Goal: Task Accomplishment & Management: Use online tool/utility

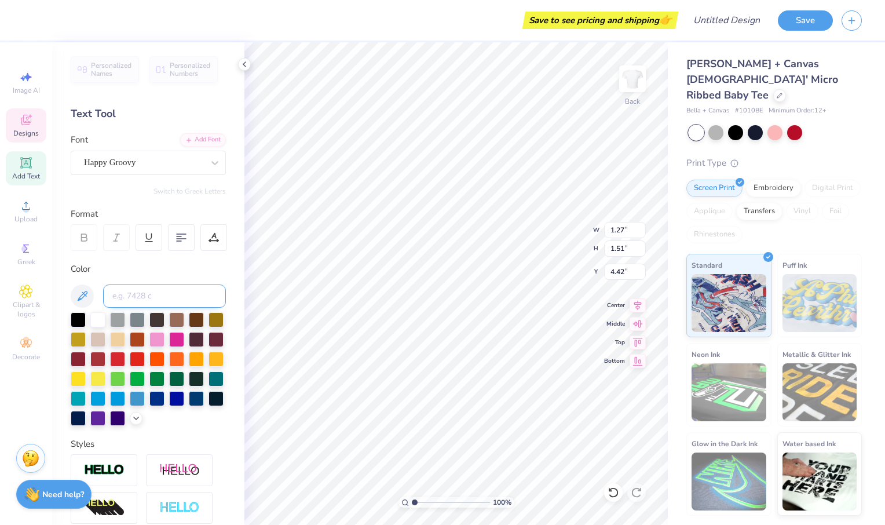
click at [151, 288] on input at bounding box center [164, 295] width 123 height 23
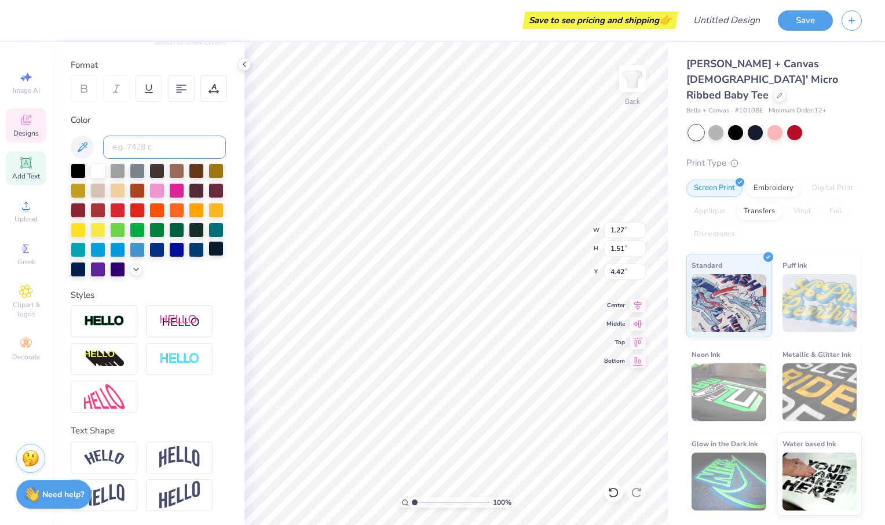
scroll to position [169, 0]
click at [8, 221] on div "Upload" at bounding box center [26, 211] width 41 height 34
click at [174, 136] on input at bounding box center [164, 147] width 123 height 23
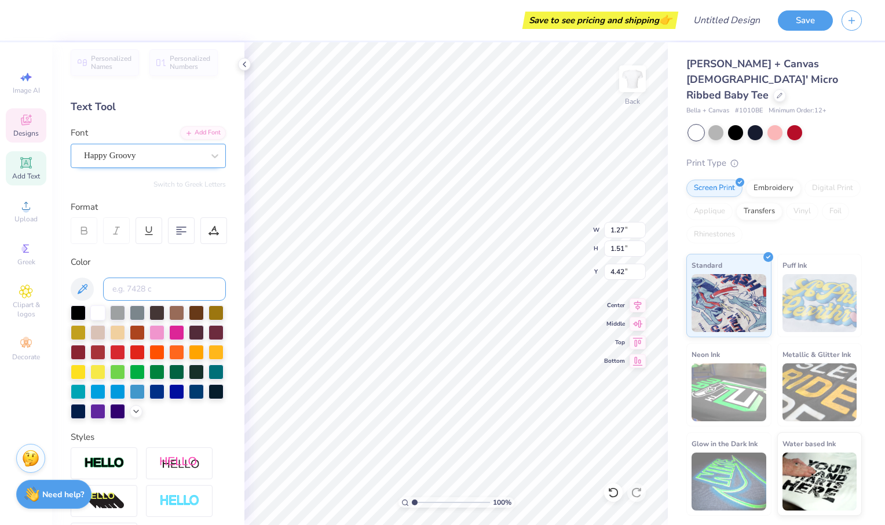
scroll to position [0, 0]
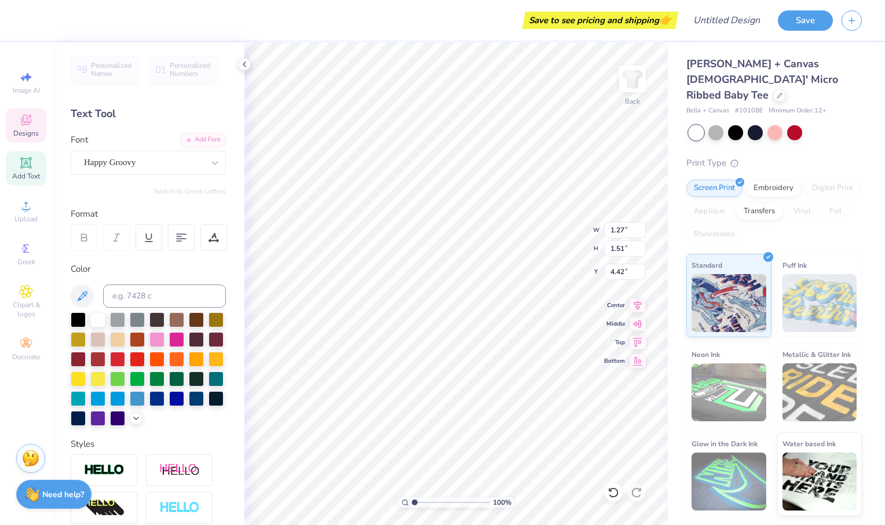
click at [151, 146] on div "Font Happy Groovy" at bounding box center [148, 154] width 155 height 42
click at [151, 160] on div "Happy Groovy" at bounding box center [144, 162] width 122 height 18
type textarea "A"
type input "1.06"
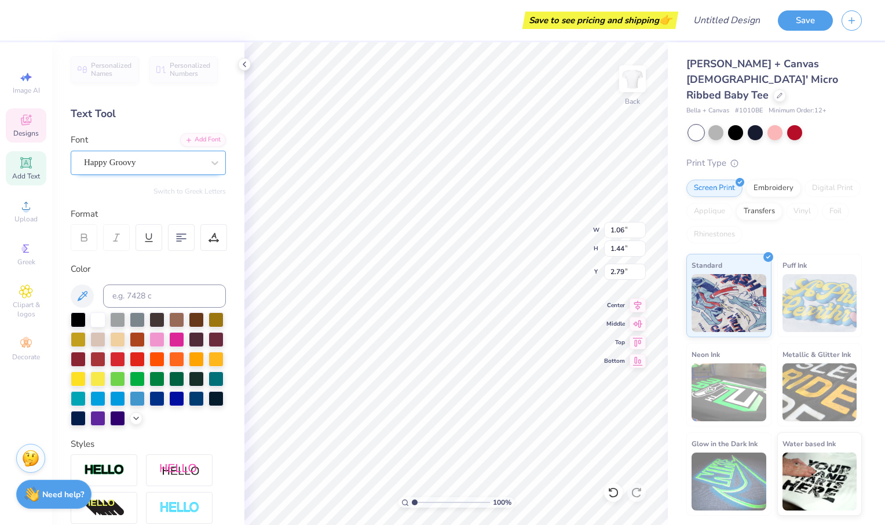
type input "1.44"
type input "2.79"
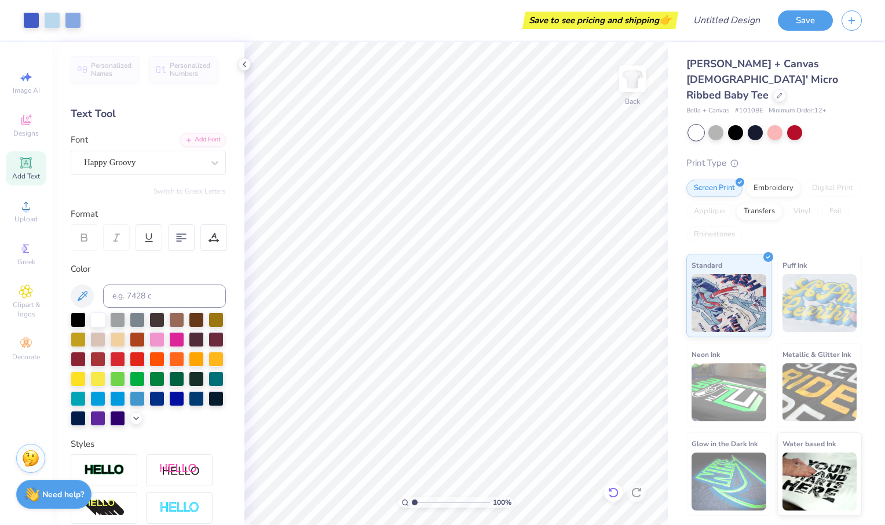
click at [609, 488] on icon at bounding box center [610, 489] width 2 height 2
type textarea "l"
type input "1.27"
type input "1.31"
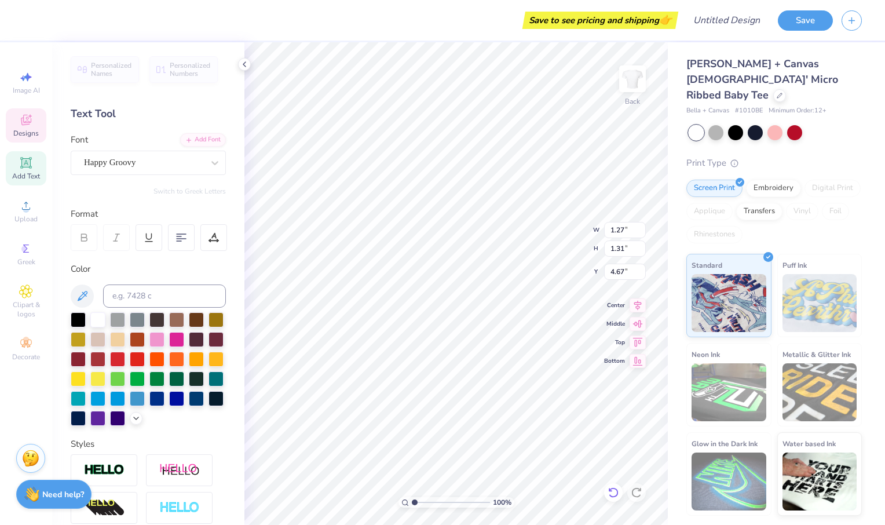
type input "4.67"
click at [617, 493] on icon at bounding box center [613, 492] width 12 height 12
type textarea "Gz"
type input "1.10"
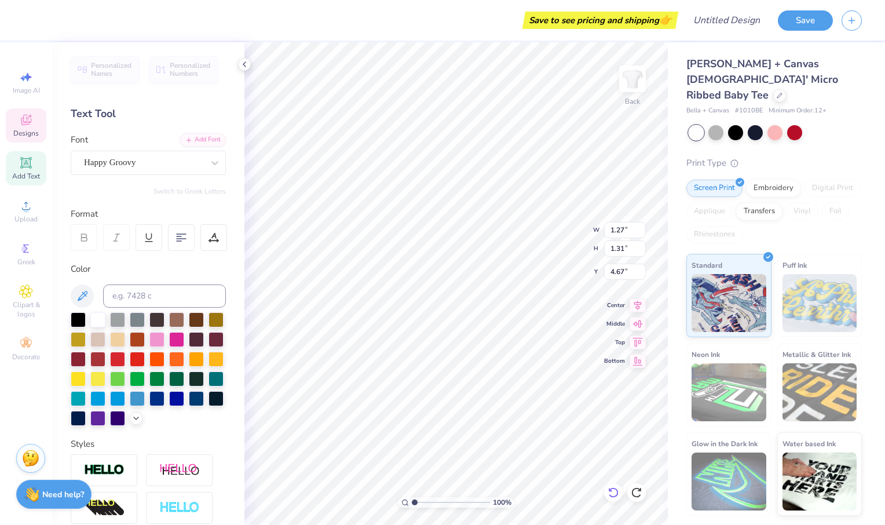
type input "1.24"
type input "4.08"
type textarea "z"
click at [105, 419] on div at bounding box center [97, 416] width 15 height 15
type input "1.05"
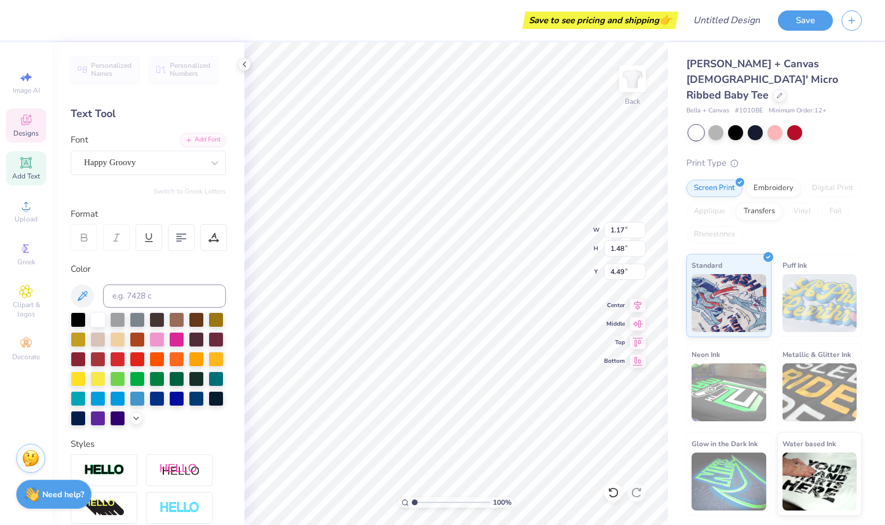
type input "1.38"
type input "2.86"
click at [105, 423] on div at bounding box center [97, 416] width 15 height 15
type input "1.58"
type input "1.63"
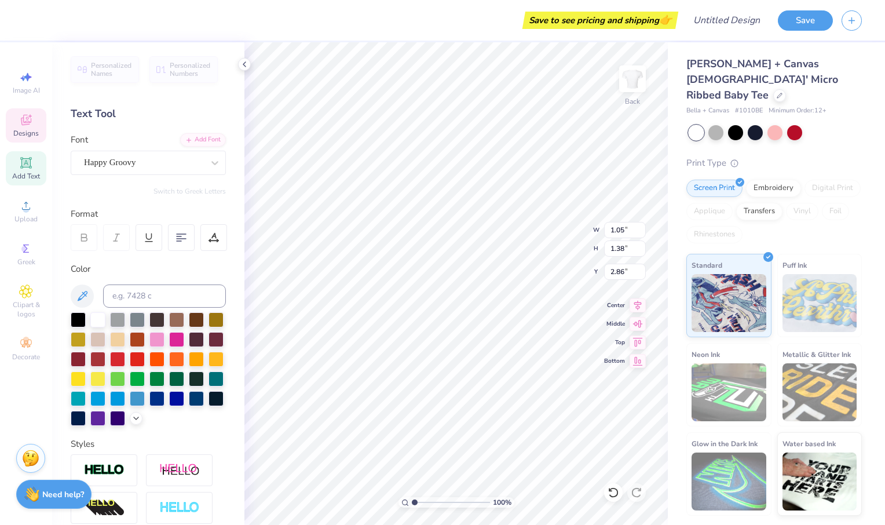
type input "4.50"
click at [105, 419] on div at bounding box center [97, 416] width 15 height 15
click at [466, 262] on li "Copy" at bounding box center [489, 262] width 91 height 23
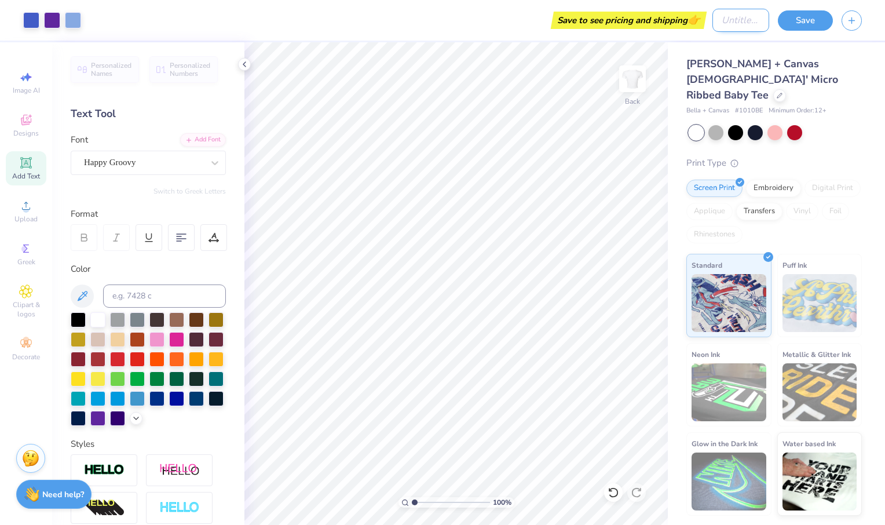
click at [733, 24] on input "Design Title" at bounding box center [740, 20] width 57 height 23
type input "alz"
click at [811, 19] on button "Save" at bounding box center [805, 19] width 55 height 20
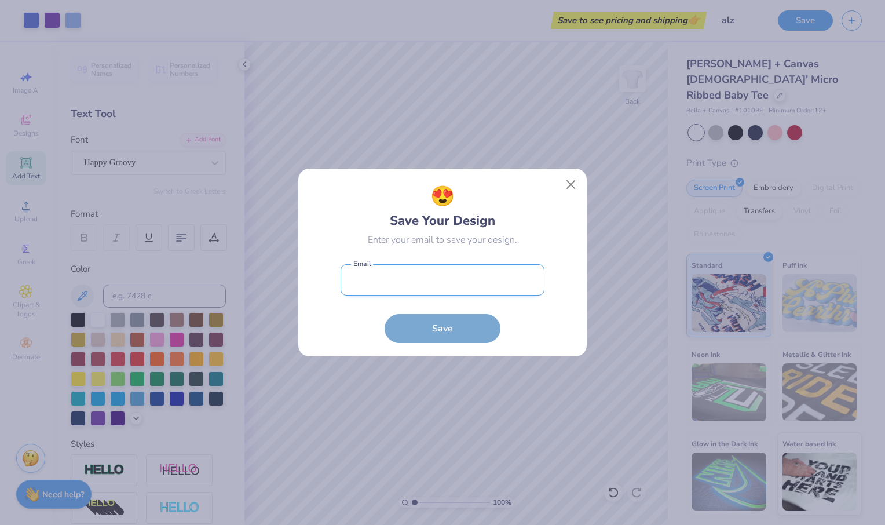
click at [440, 279] on input "email" at bounding box center [443, 280] width 204 height 32
type input "martha7113norman@gmail.com"
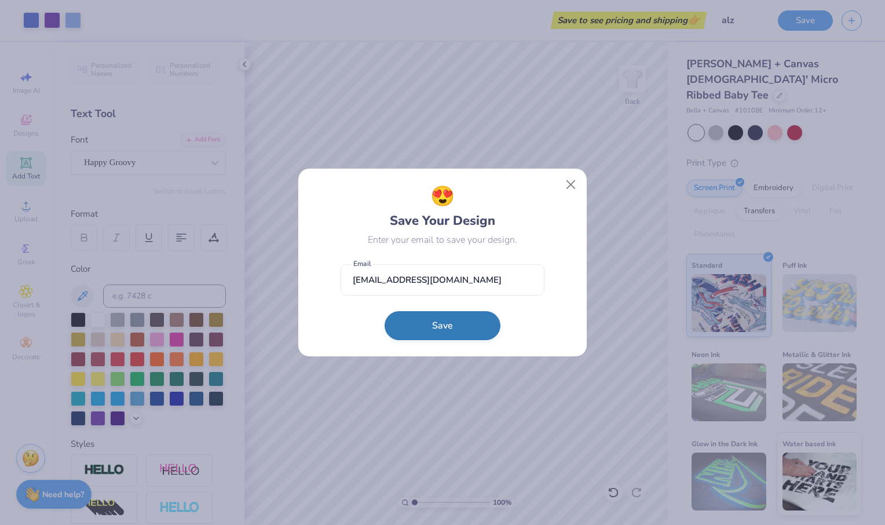
click at [462, 333] on button "Save" at bounding box center [443, 325] width 116 height 29
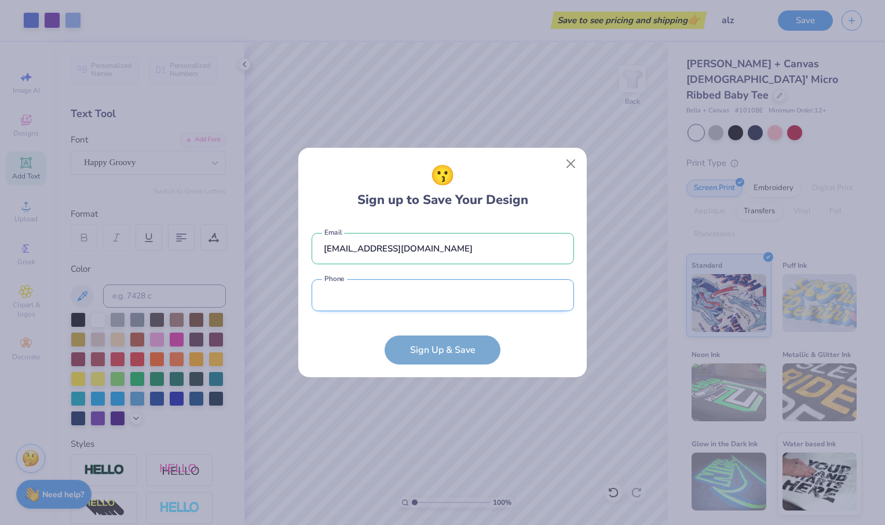
click at [430, 295] on input "tel" at bounding box center [443, 295] width 262 height 32
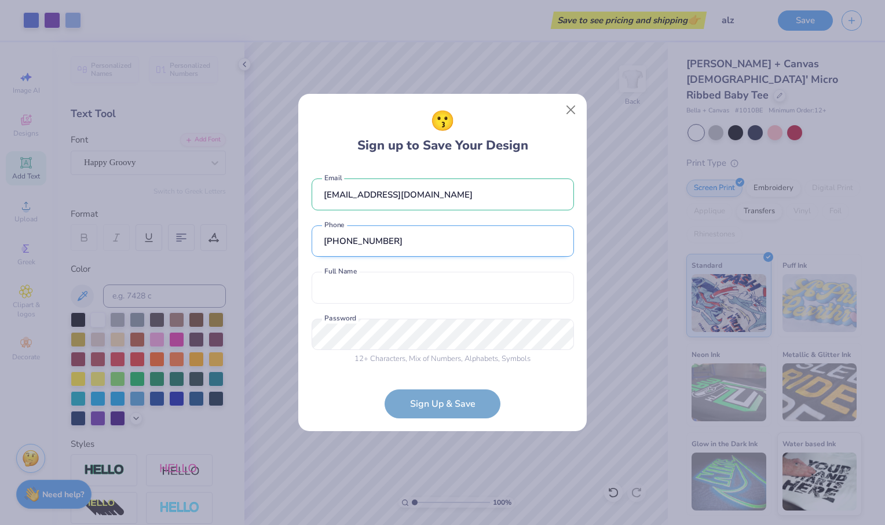
type input "(417) 353-8857"
drag, startPoint x: 430, startPoint y: 295, endPoint x: 489, endPoint y: 173, distance: 134.9
click at [430, 295] on input "text" at bounding box center [443, 288] width 262 height 32
type input "Martha Norman"
click at [459, 353] on span "Numbers" at bounding box center [446, 358] width 30 height 10
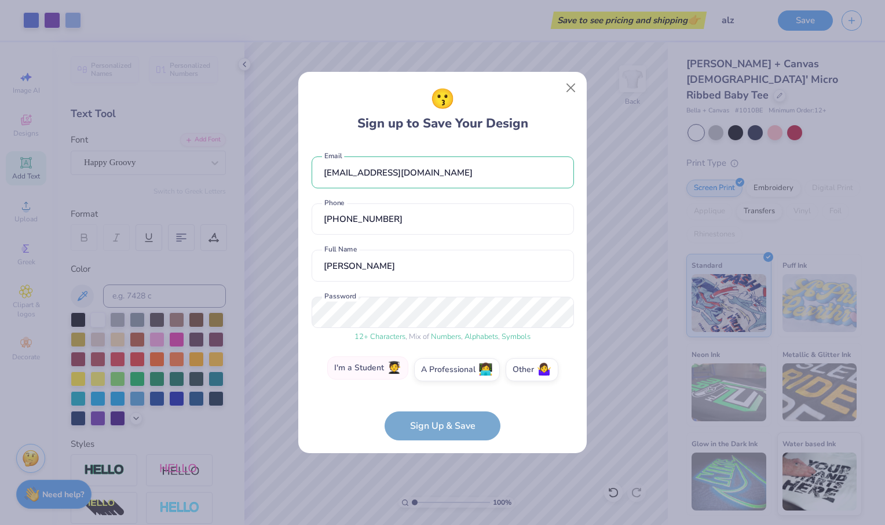
click at [387, 372] on span "🧑‍🎓" at bounding box center [394, 367] width 14 height 13
click at [439, 372] on input "I'm a Student 🧑‍🎓" at bounding box center [443, 372] width 8 height 8
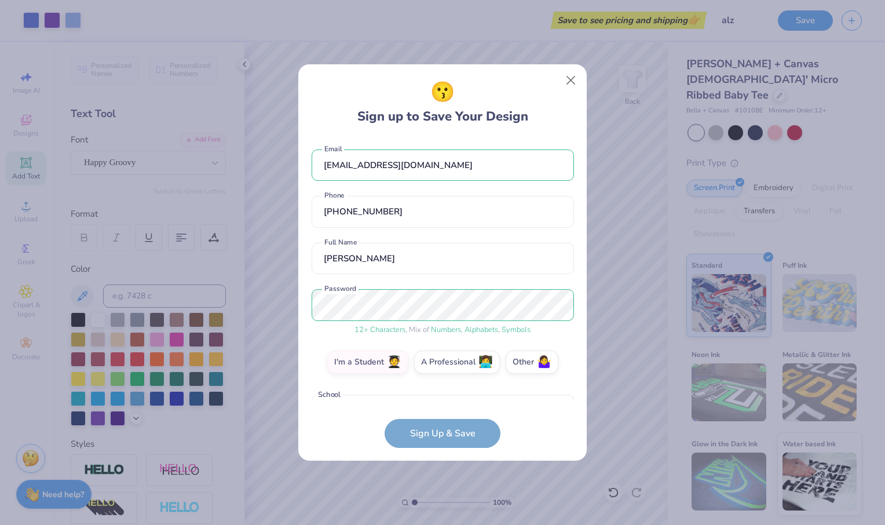
scroll to position [26, 0]
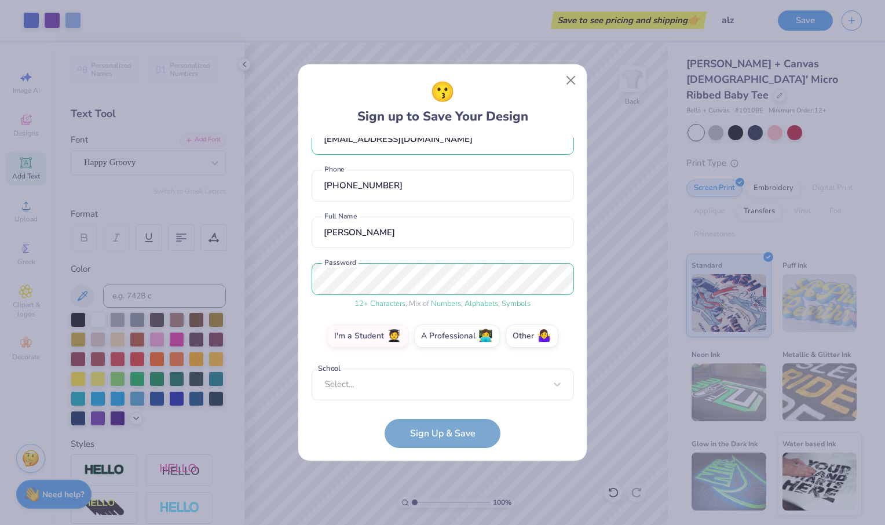
click at [434, 400] on form "martha7113norman@gmail.com Email (417) 353-8857 Phone Martha Norman Full Name 1…" at bounding box center [443, 293] width 262 height 310
click at [477, 389] on div "Use Up and Down to choose options, press Enter to select the currently focused …" at bounding box center [443, 401] width 262 height 67
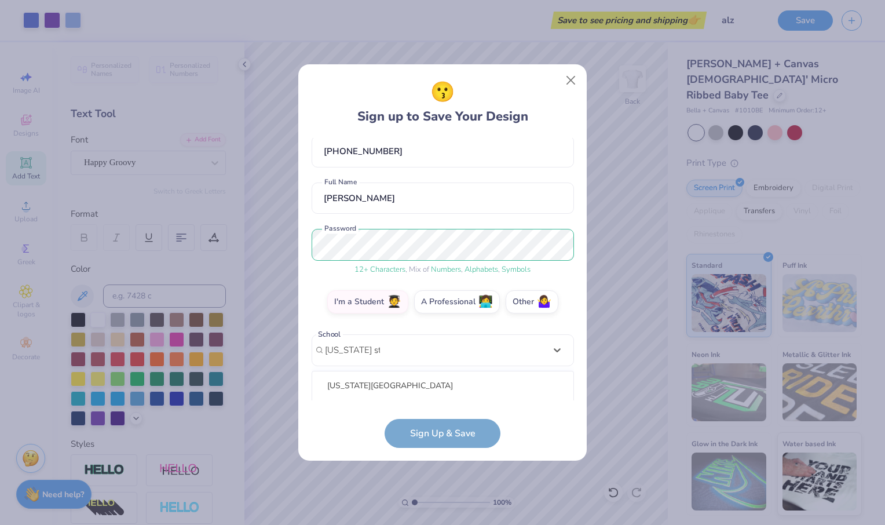
scroll to position [206, 0]
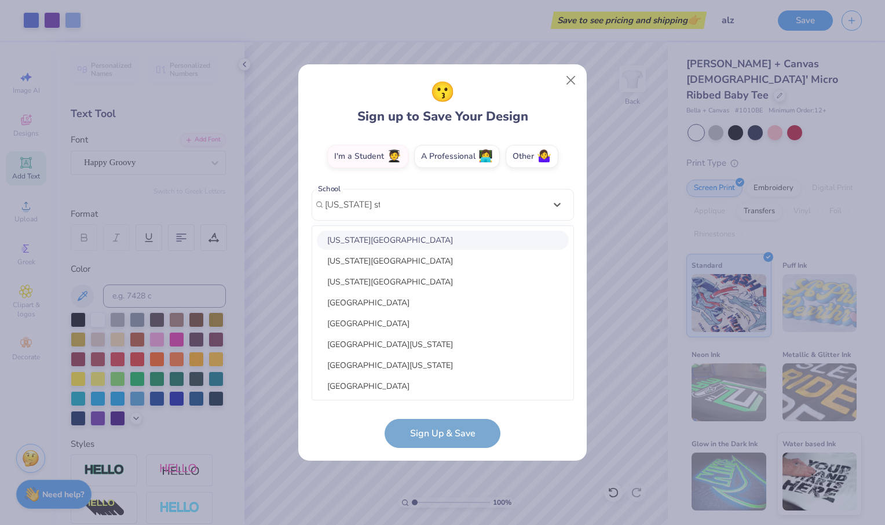
click at [433, 243] on div "Missouri State University" at bounding box center [443, 239] width 252 height 19
type input "missouri state"
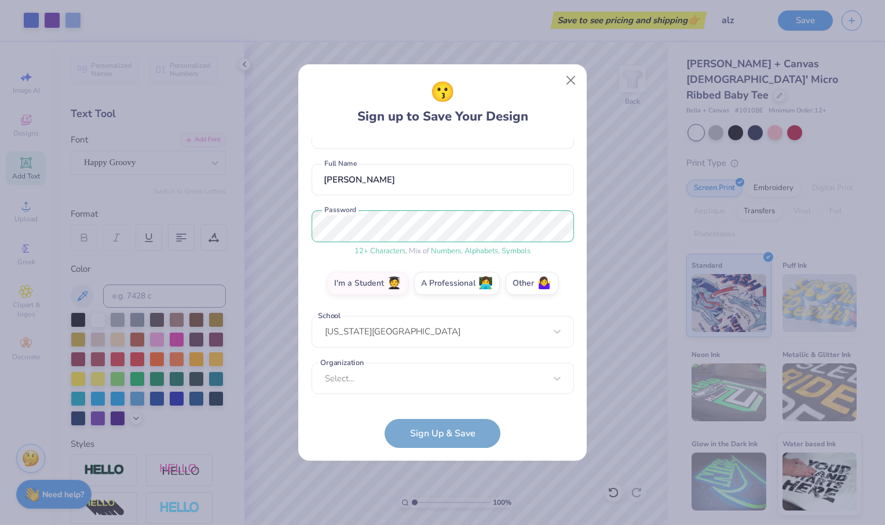
scroll to position [79, 0]
click at [412, 381] on div "Select..." at bounding box center [443, 379] width 262 height 32
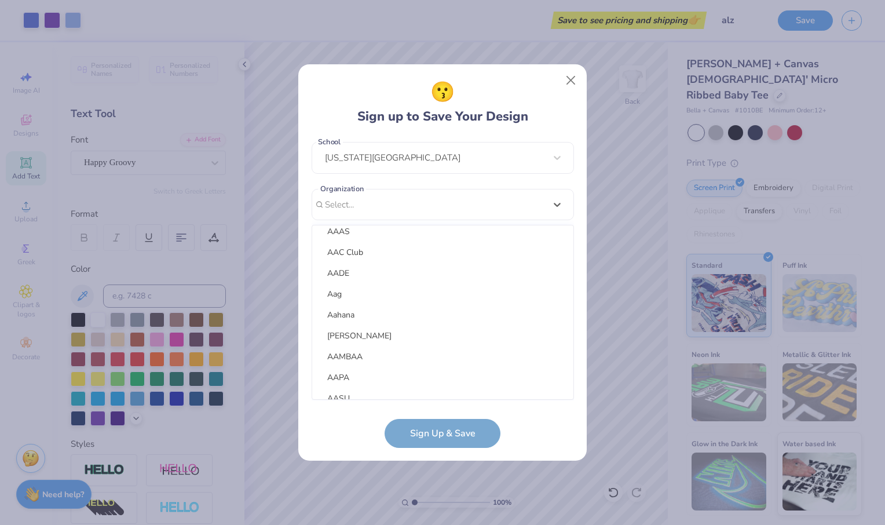
scroll to position [0, 0]
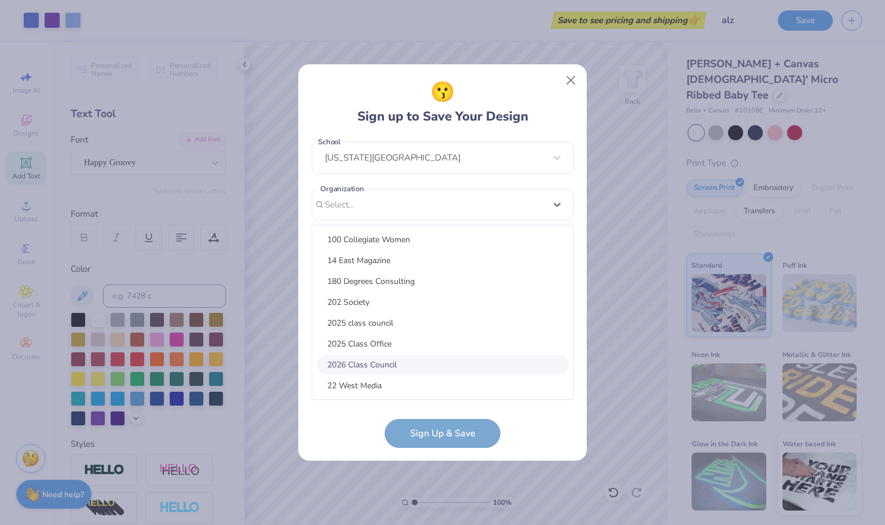
click at [418, 363] on div "2026 Class Council" at bounding box center [443, 364] width 252 height 19
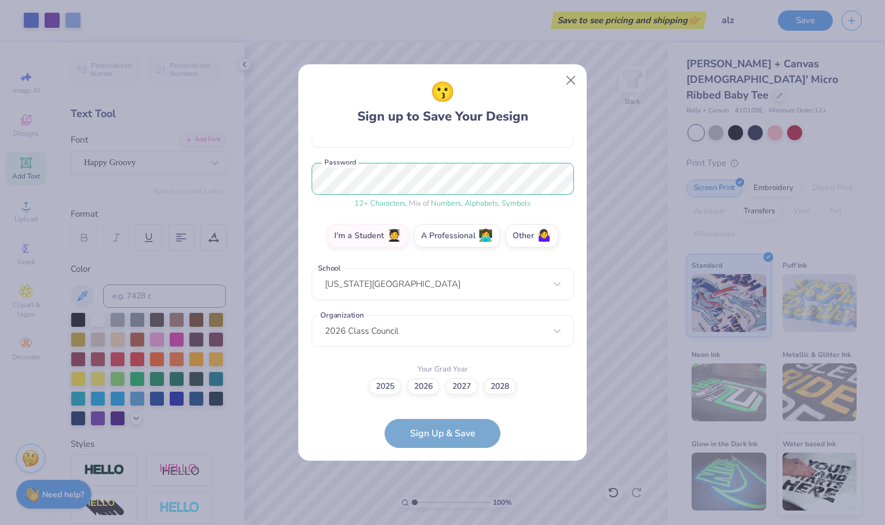
scroll to position [126, 0]
click at [462, 434] on form "martha7113norman@gmail.com Email (417) 353-8857 Phone Martha Norman Full Name 1…" at bounding box center [443, 293] width 262 height 310
click at [425, 389] on label "2026" at bounding box center [423, 384] width 32 height 16
click at [439, 508] on input "2026" at bounding box center [443, 512] width 8 height 8
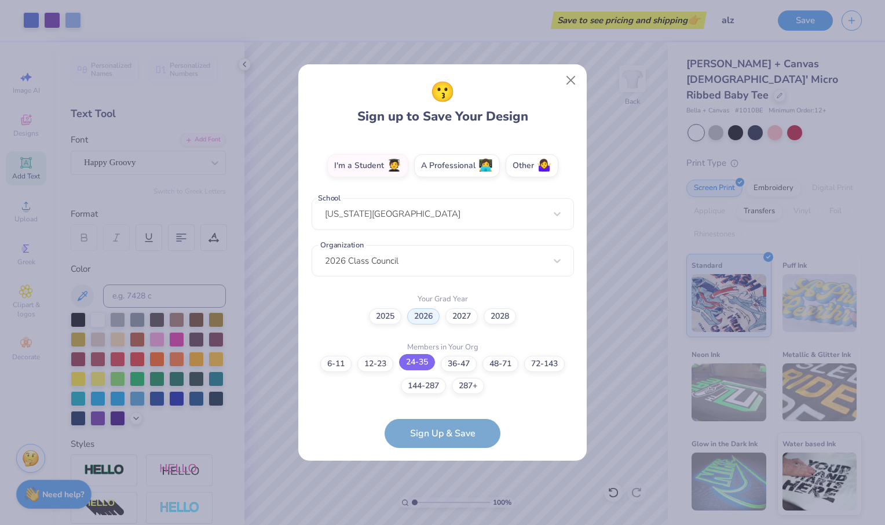
click at [427, 365] on label "24-35" at bounding box center [417, 362] width 36 height 16
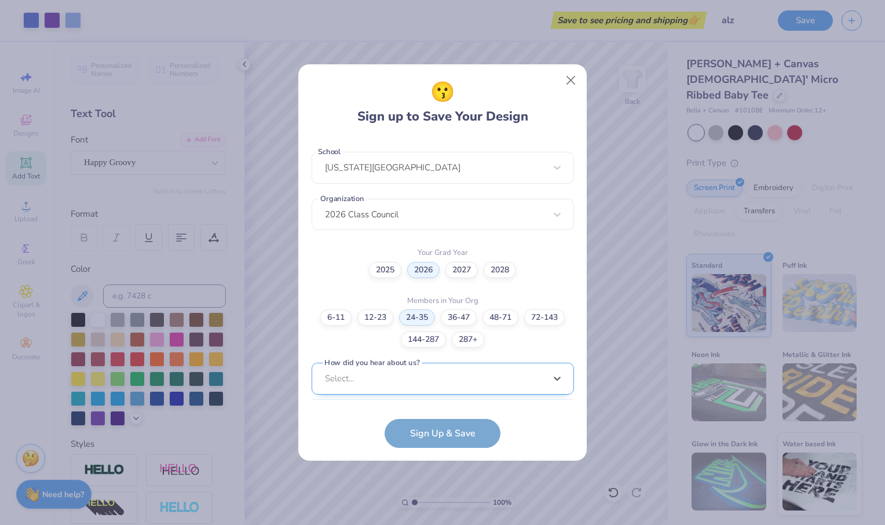
click at [453, 385] on div "option Word of Mouth focused, 8 of 15. 15 results available. Use Up and Down to…" at bounding box center [443, 468] width 262 height 211
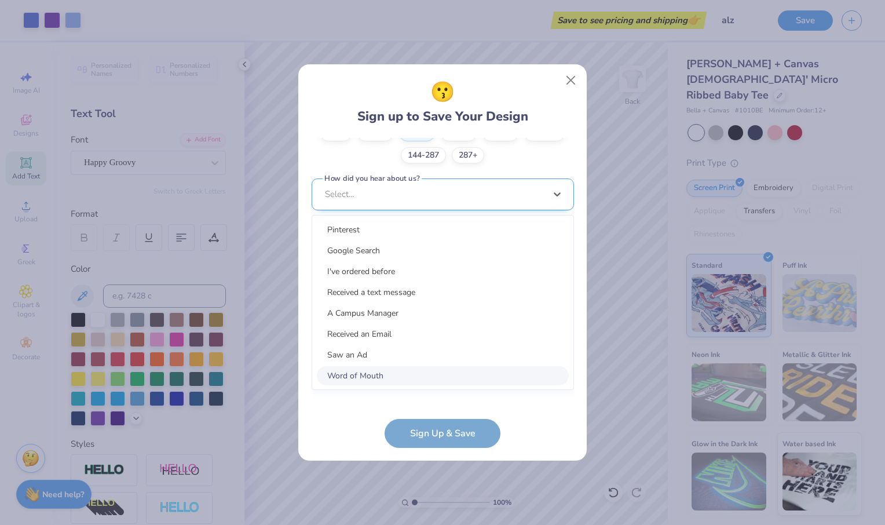
scroll to position [416, 0]
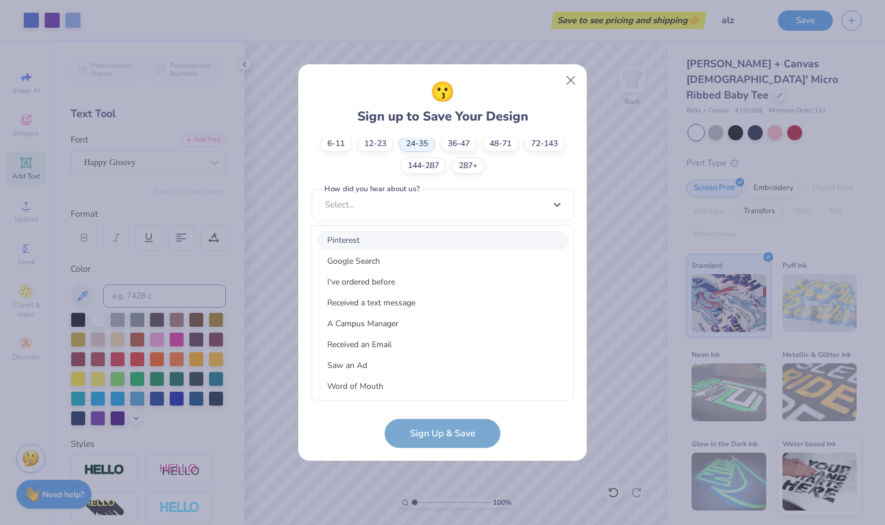
click at [414, 244] on div "Pinterest" at bounding box center [443, 239] width 252 height 19
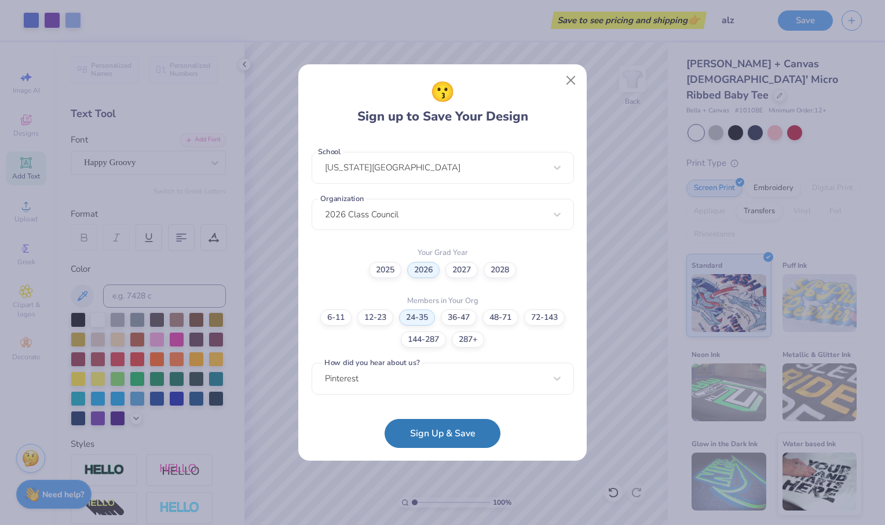
scroll to position [243, 0]
click at [428, 438] on button "Sign Up & Save" at bounding box center [443, 430] width 116 height 29
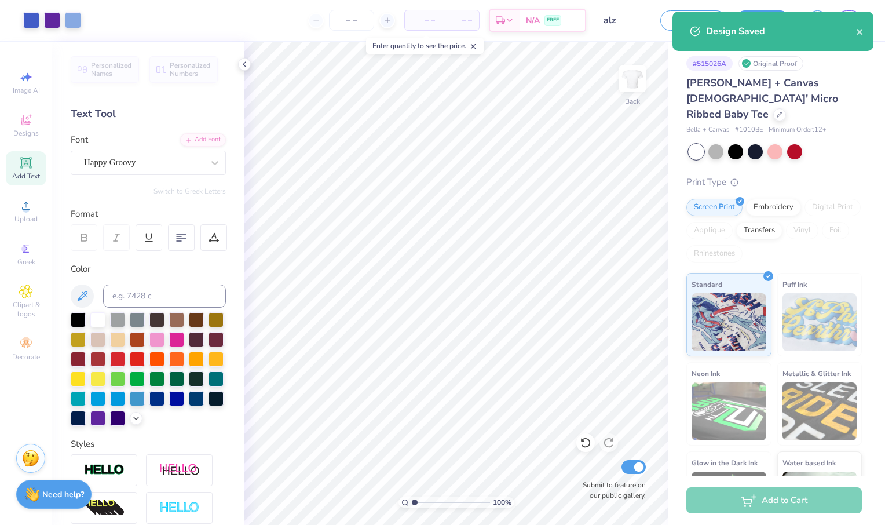
click at [853, 36] on div "Design Saved" at bounding box center [781, 31] width 150 height 14
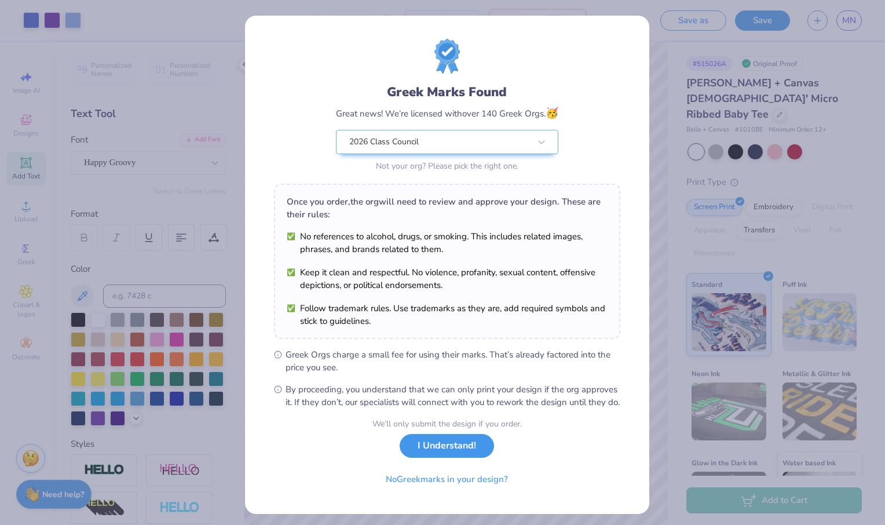
click at [462, 458] on button "I Understand!" at bounding box center [447, 446] width 94 height 24
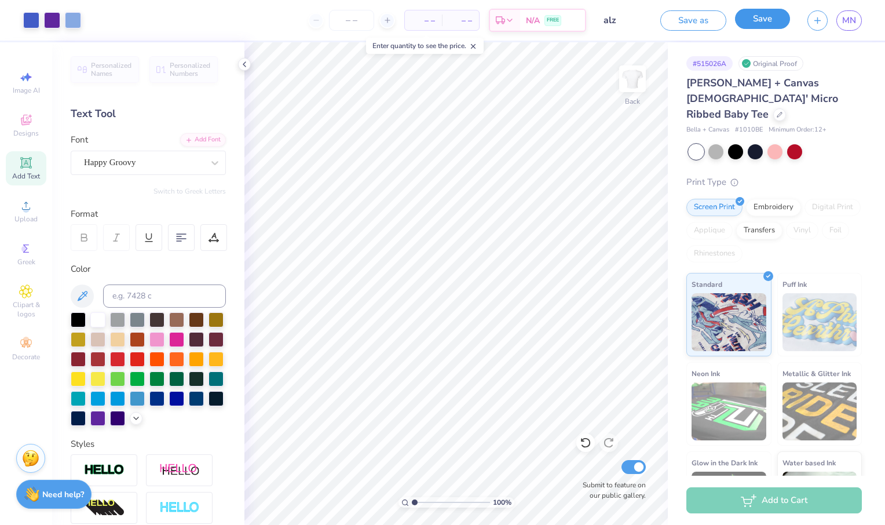
click at [750, 21] on button "Save" at bounding box center [762, 19] width 55 height 20
click at [856, 16] on div "Art colors – – Per Item – – Total Est. Delivery N/A FREE Design Title alz Save …" at bounding box center [442, 262] width 885 height 525
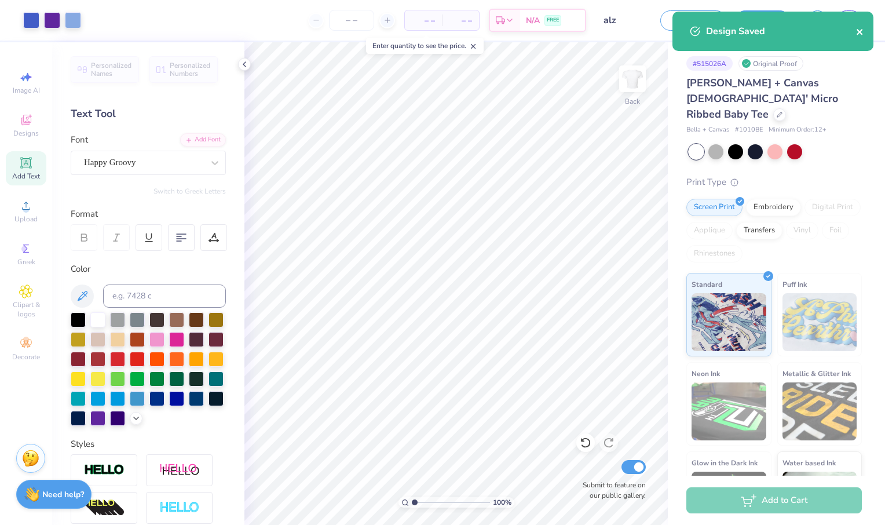
click at [858, 28] on icon "close" at bounding box center [860, 31] width 8 height 9
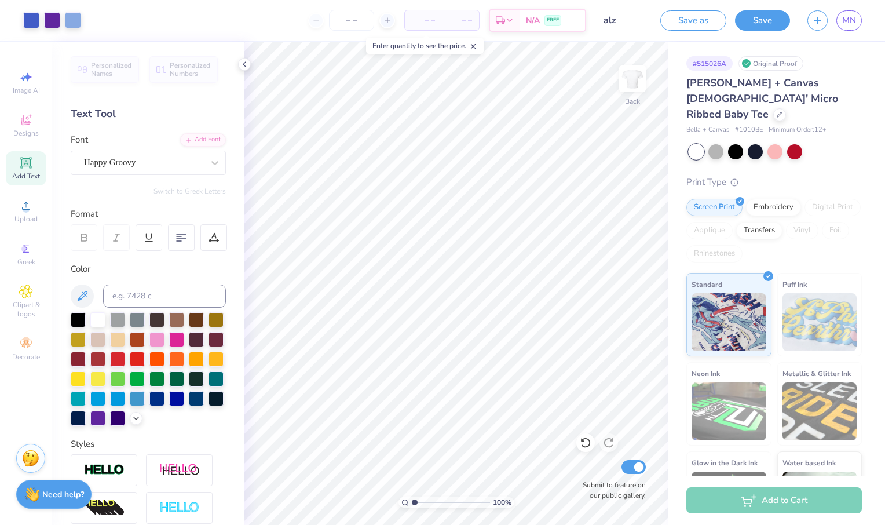
click at [826, 19] on button "button" at bounding box center [817, 20] width 20 height 20
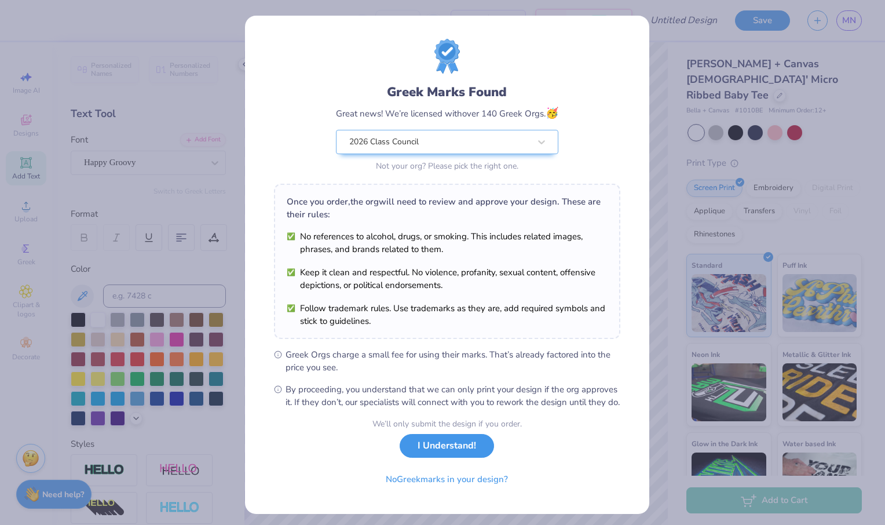
click at [429, 458] on button "I Understand!" at bounding box center [447, 446] width 94 height 24
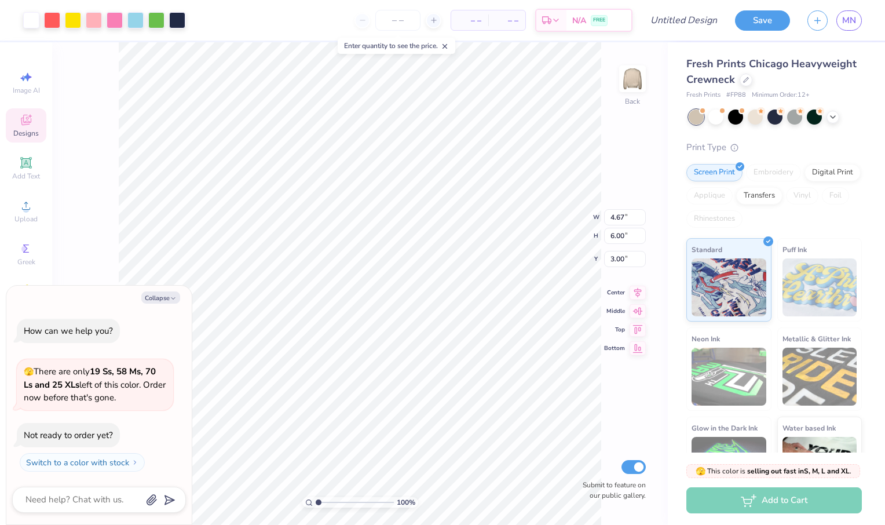
type textarea "x"
type input "1.168676415072"
type textarea "x"
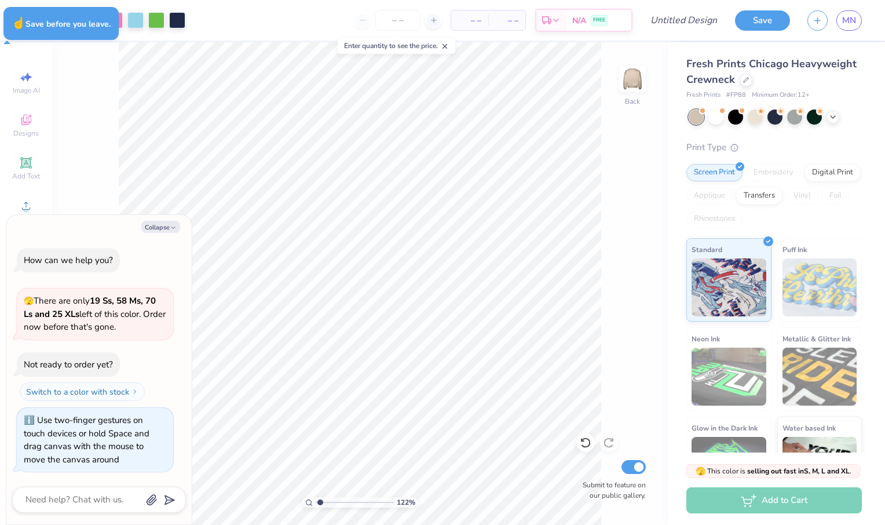
type input "1.21805506546321"
type textarea "x"
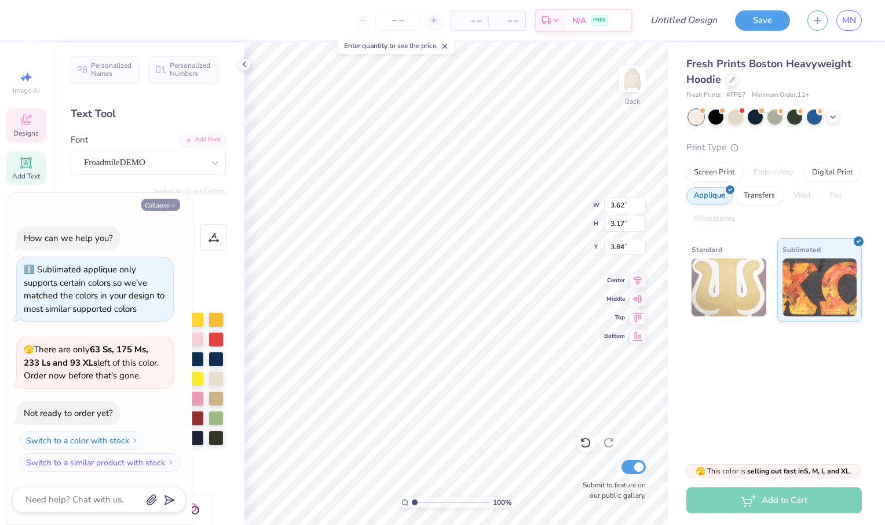
scroll to position [9, 1]
type textarea "x"
type textarea "S"
type textarea "x"
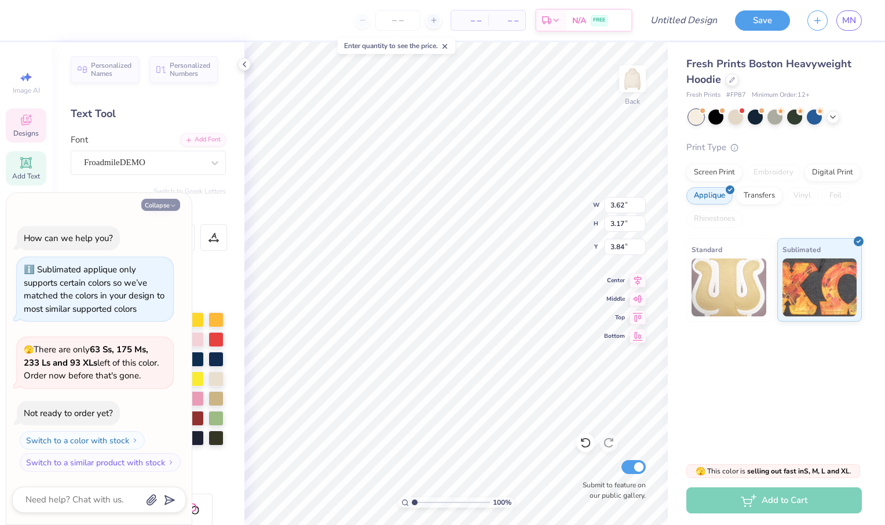
type textarea "N"
type textarea "x"
type textarea "No"
type textarea "x"
type textarea "Nor"
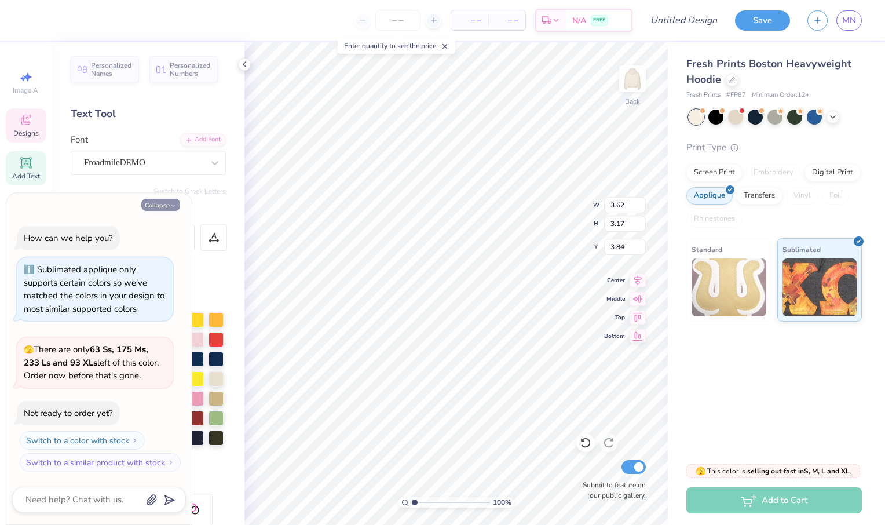
type textarea "x"
type input "4.55"
type input "2.92"
type input "3.80"
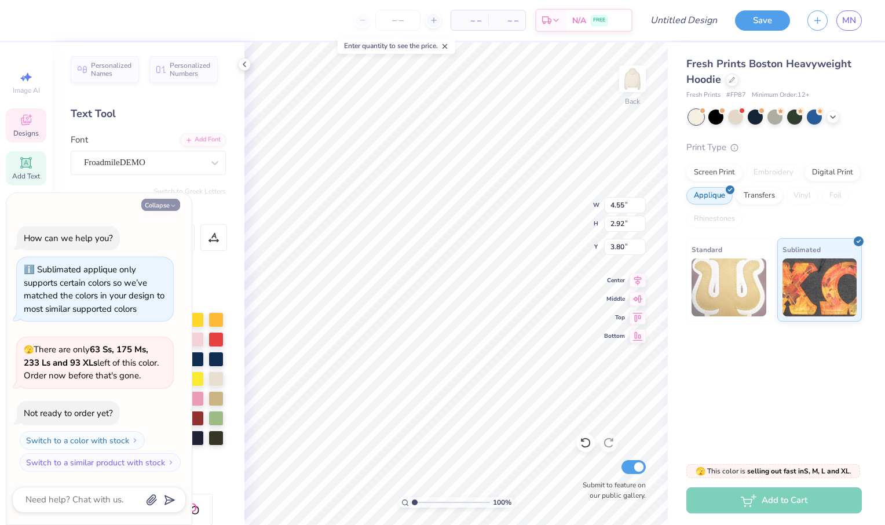
type textarea "x"
type textarea "M"
type textarea "x"
type textarea "Man"
type textarea "x"
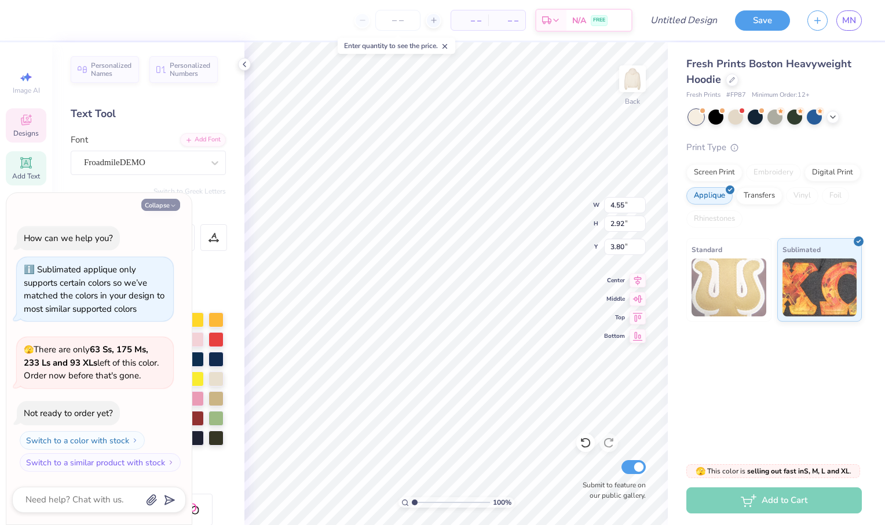
type textarea "Mans"
type textarea "x"
type textarea "Man"
type textarea "x"
type textarea "Ma"
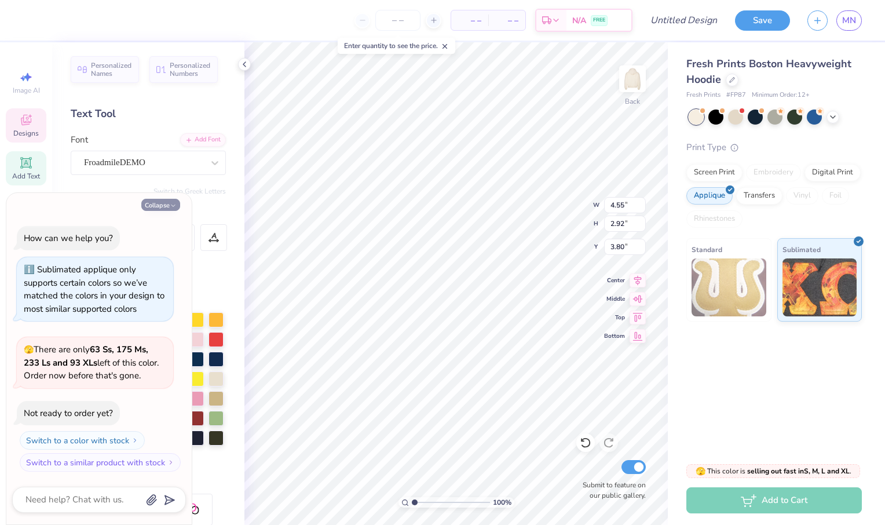
type textarea "x"
type textarea "M"
type textarea "x"
type textarea "m"
type textarea "x"
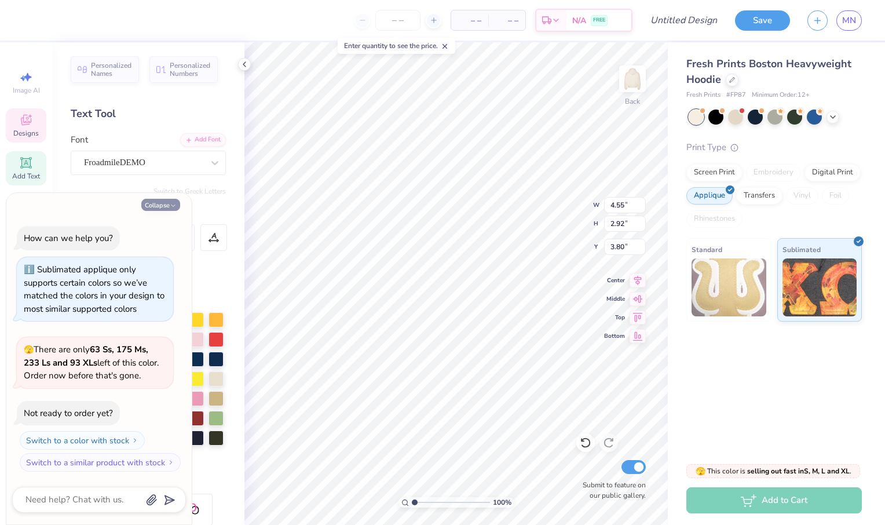
type textarea "mans"
type textarea "x"
type textarea "[PERSON_NAME]"
type textarea "x"
type input "3.37"
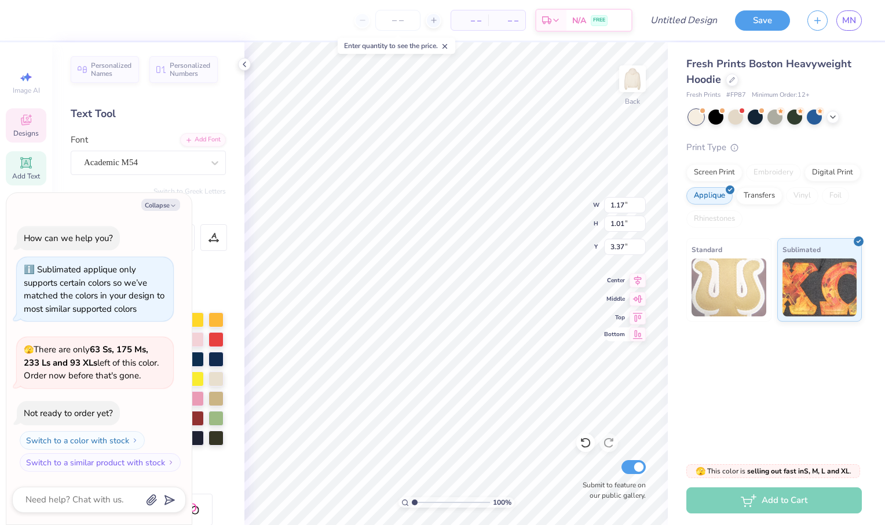
type textarea "x"
type input "6.55"
click at [458, 500] on input "range" at bounding box center [451, 502] width 78 height 10
type textarea "x"
type input "2.37"
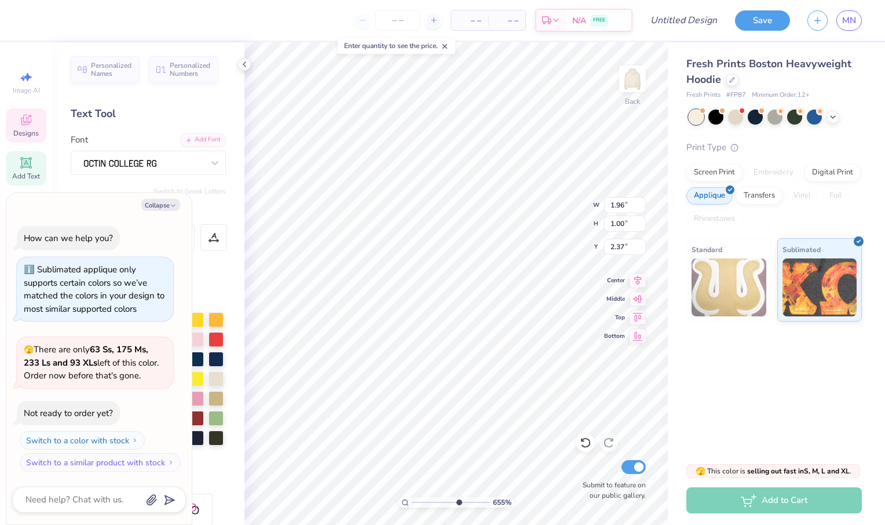
type textarea "x"
type input "1.17"
type input "1.01"
type input "3.37"
type textarea "x"
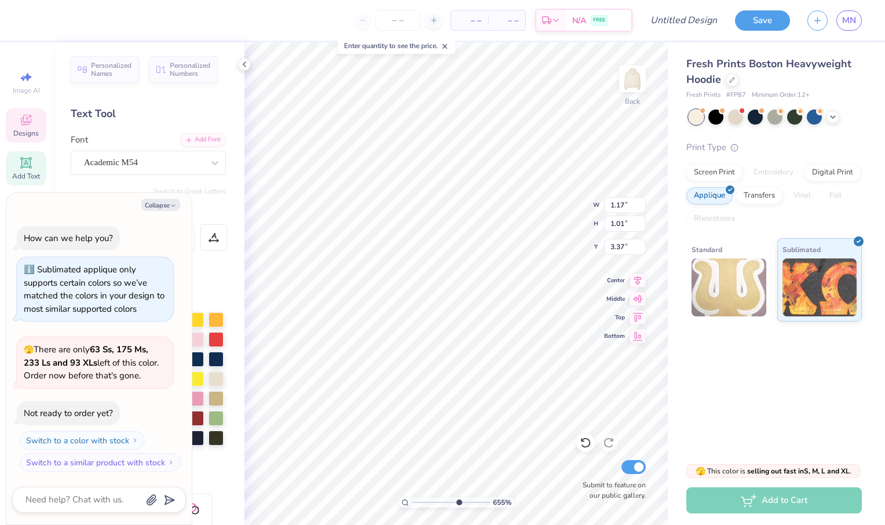
type input "2.82"
type textarea "x"
type input "1.93"
type input "0.98"
type input "3.90"
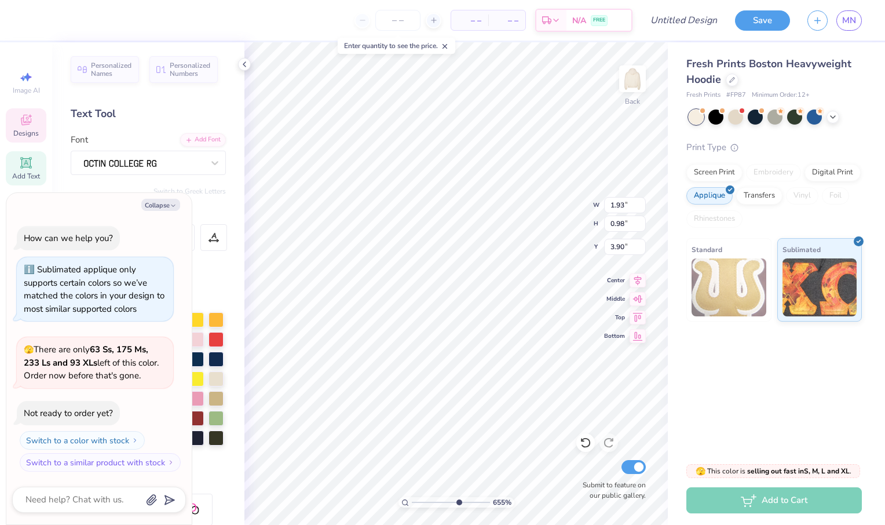
type textarea "x"
type input "3.34"
click at [425, 505] on input "range" at bounding box center [451, 502] width 78 height 10
drag, startPoint x: 434, startPoint y: 502, endPoint x: 422, endPoint y: 504, distance: 12.9
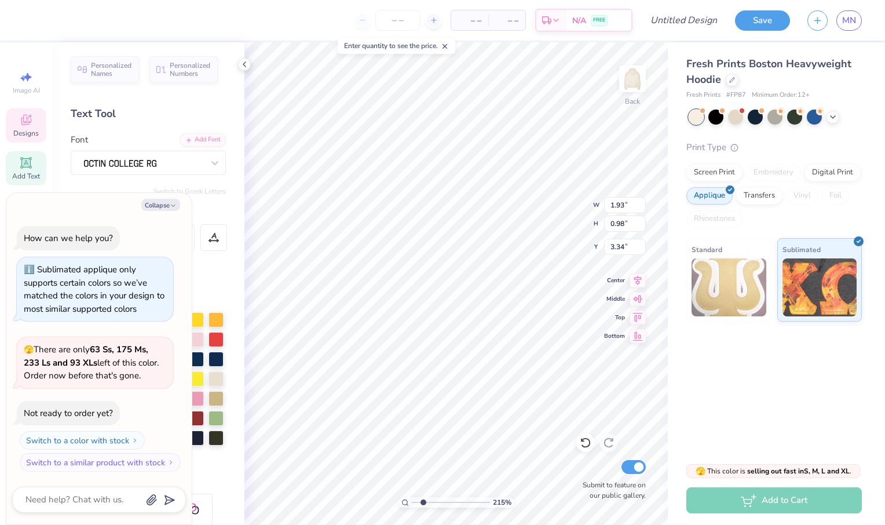
type input "1.93"
click at [422, 504] on input "range" at bounding box center [451, 502] width 78 height 10
type textarea "x"
type input "4.23"
type textarea "x"
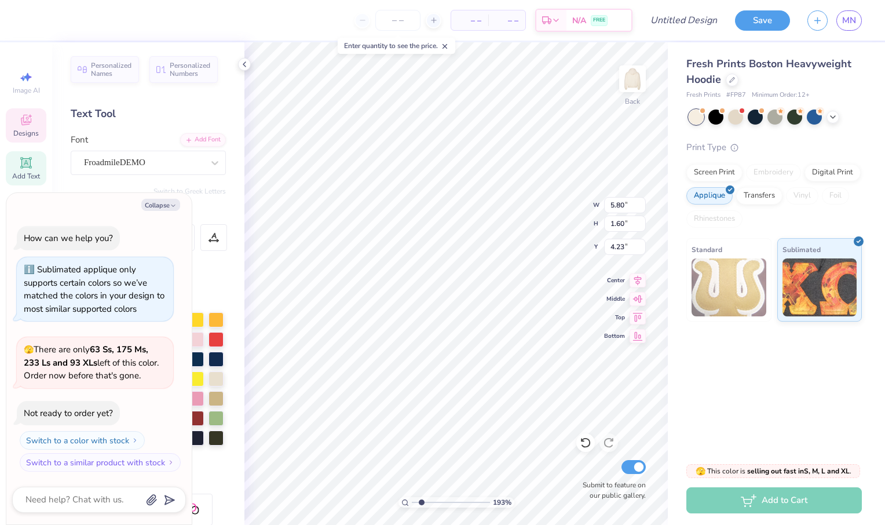
type input "4.47"
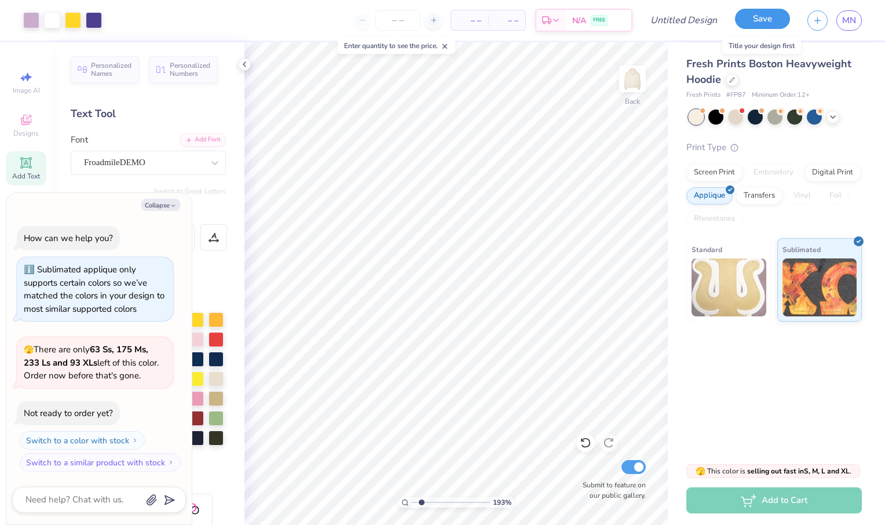
click at [757, 21] on button "Save" at bounding box center [762, 19] width 55 height 20
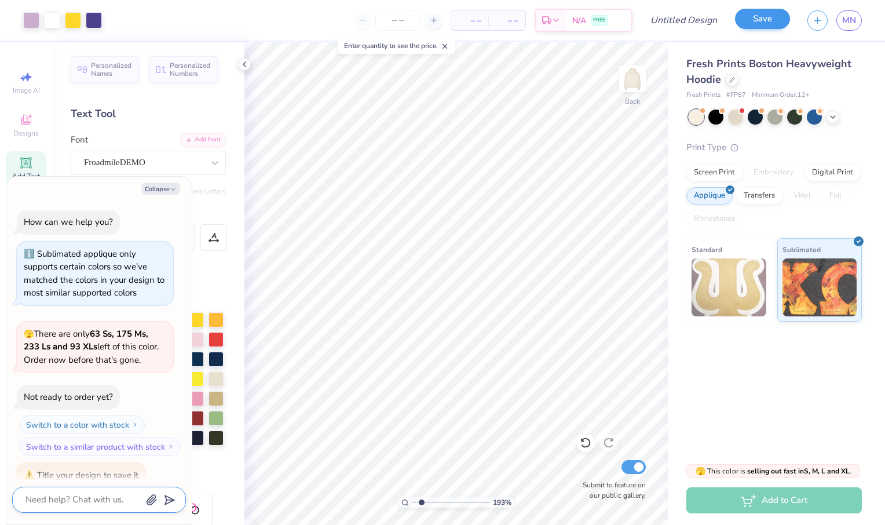
scroll to position [16, 0]
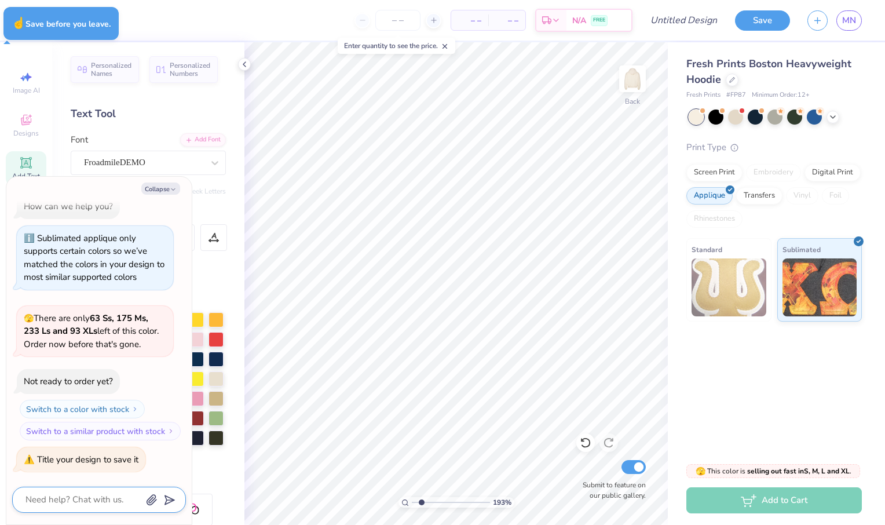
type textarea "x"
